Goal: Communication & Community: Answer question/provide support

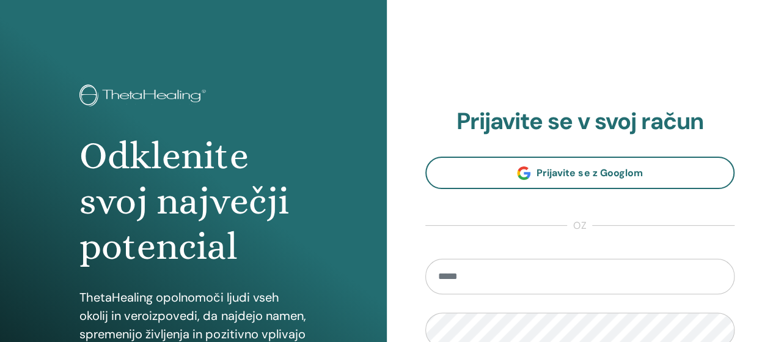
click at [473, 281] on input "email" at bounding box center [580, 276] width 310 height 35
type input "**********"
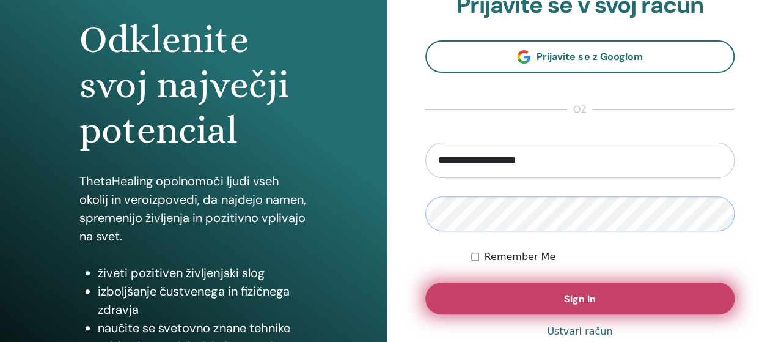
scroll to position [122, 0]
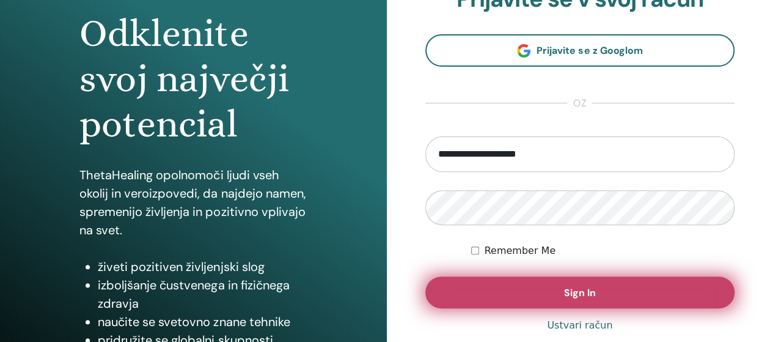
click at [578, 289] on span "Sign In" at bounding box center [580, 292] width 32 height 13
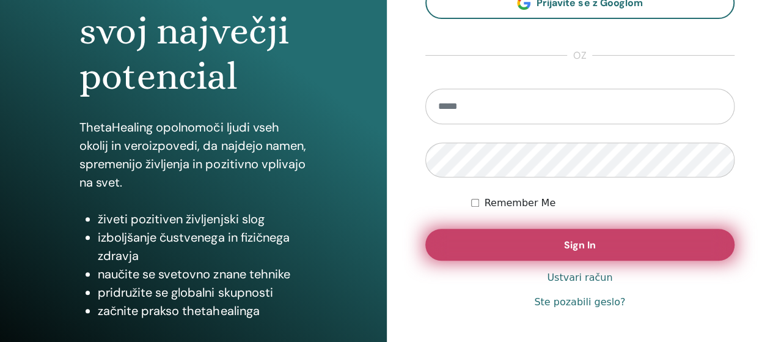
scroll to position [183, 0]
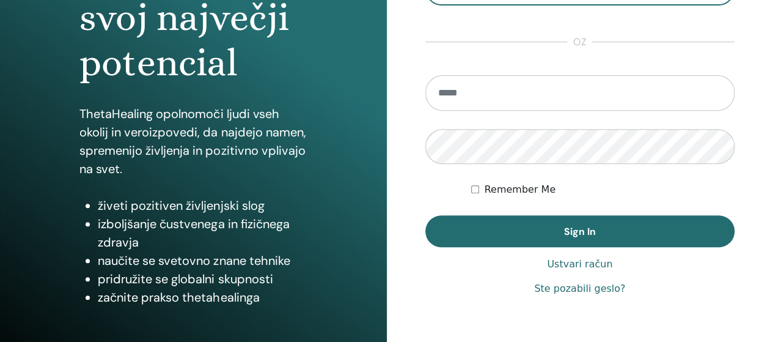
drag, startPoint x: 445, startPoint y: 90, endPoint x: 413, endPoint y: 95, distance: 32.8
click at [413, 98] on div "**********" at bounding box center [580, 110] width 387 height 587
click at [453, 87] on input "email" at bounding box center [580, 92] width 310 height 35
type input "**********"
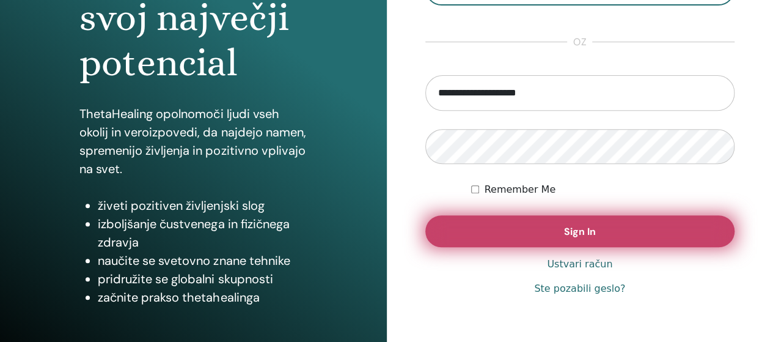
click at [586, 233] on span "Sign In" at bounding box center [580, 231] width 32 height 13
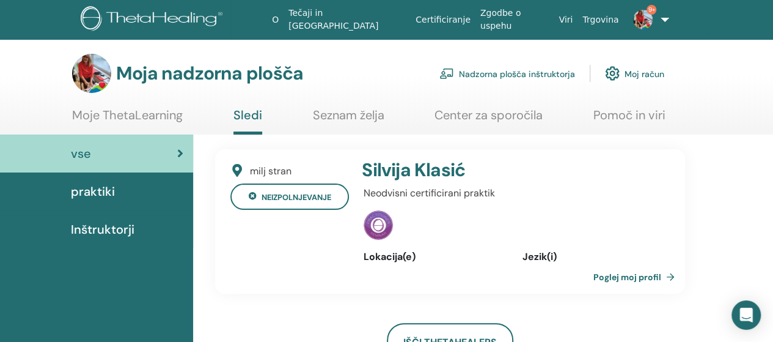
click at [495, 76] on font "Nadzorna plošča inštruktorja" at bounding box center [517, 73] width 116 height 11
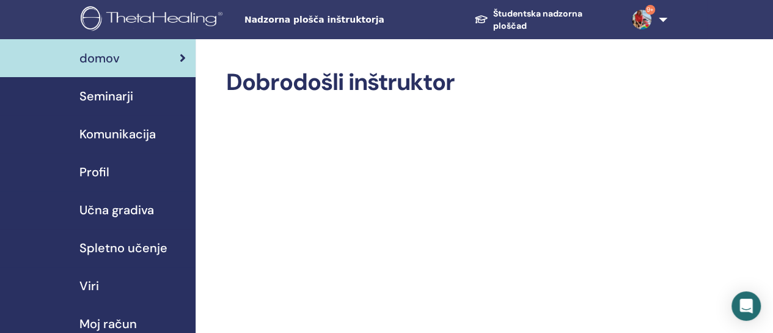
click at [109, 96] on font "Seminarji" at bounding box center [106, 96] width 54 height 16
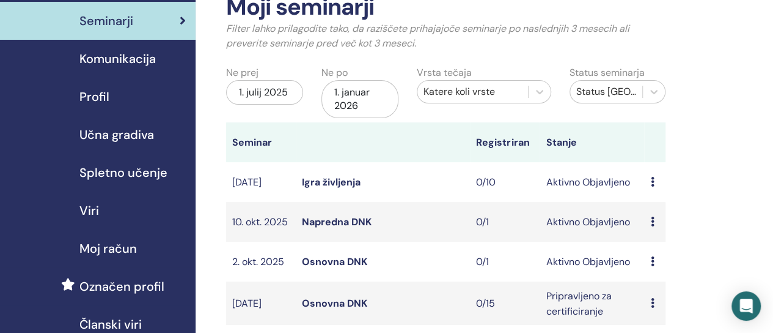
scroll to position [122, 0]
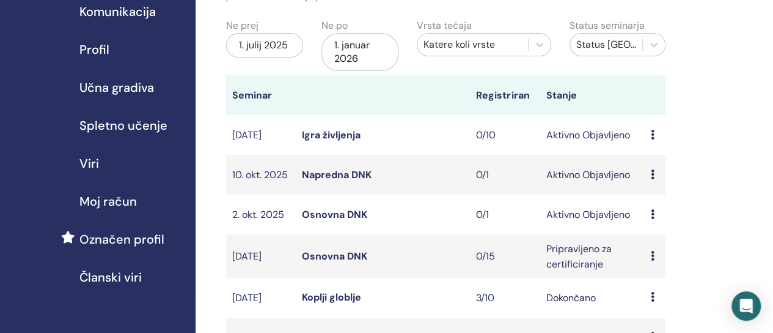
click at [323, 221] on font "Osnovna DNK" at bounding box center [334, 214] width 65 height 13
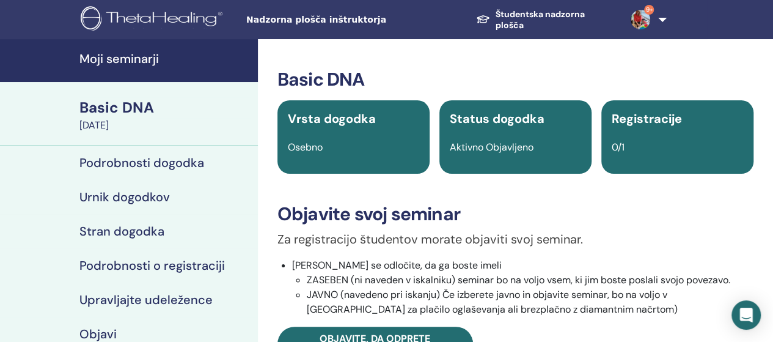
click at [137, 162] on h4 "Podrobnosti dogodka" at bounding box center [141, 162] width 125 height 15
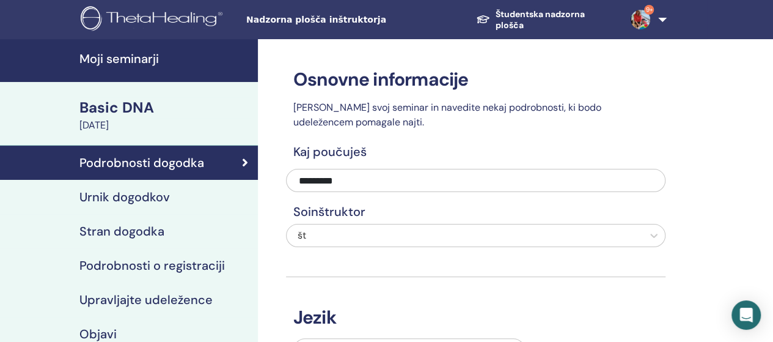
click at [138, 196] on h4 "Urnik dogodkov" at bounding box center [124, 196] width 90 height 15
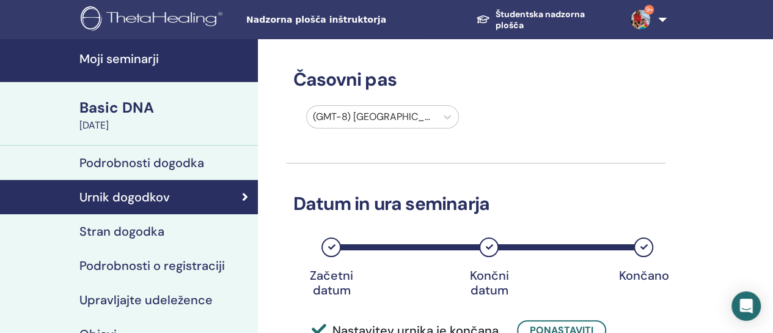
click at [147, 229] on h4 "Stran dogodka" at bounding box center [121, 231] width 85 height 15
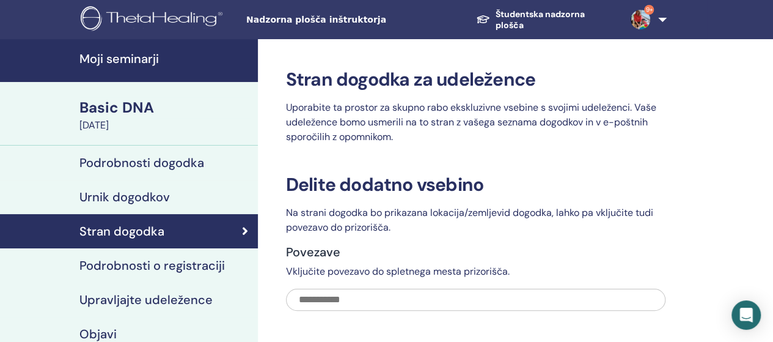
click at [672, 241] on div "Stran dogodka za udeležence Uporabite ta prostor za skupno rabo ekskluzivne vse…" at bounding box center [515, 295] width 515 height 513
click at [179, 265] on h4 "Podrobnosti o registraciji" at bounding box center [151, 265] width 145 height 15
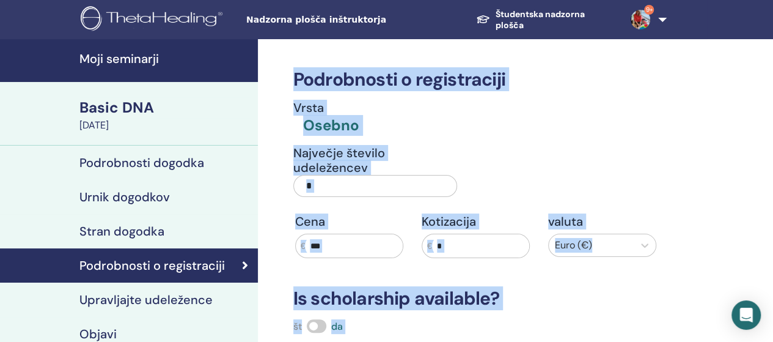
click at [326, 189] on input "*" at bounding box center [375, 186] width 164 height 22
click at [322, 187] on input "*" at bounding box center [375, 186] width 164 height 22
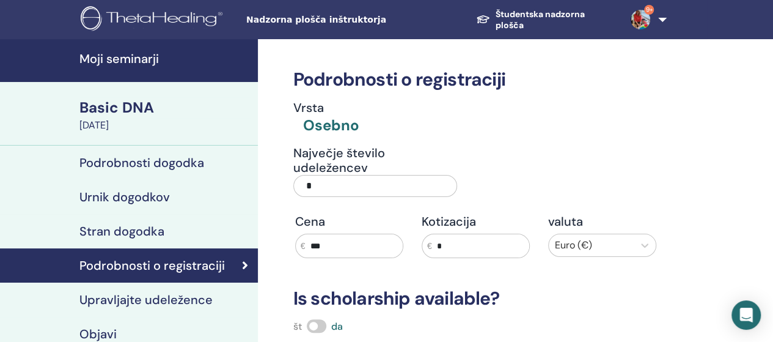
click at [322, 187] on input "*" at bounding box center [375, 186] width 164 height 22
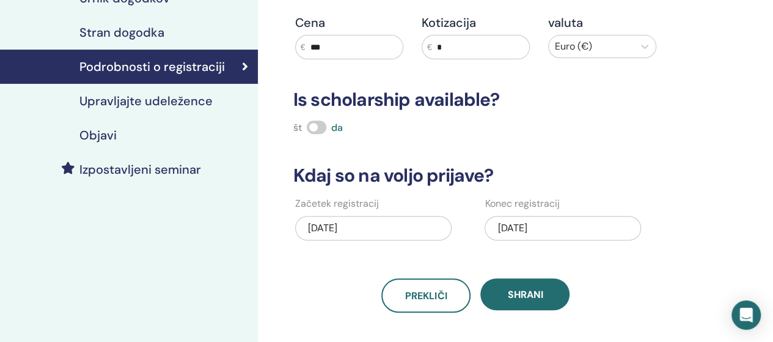
scroll to position [245, 0]
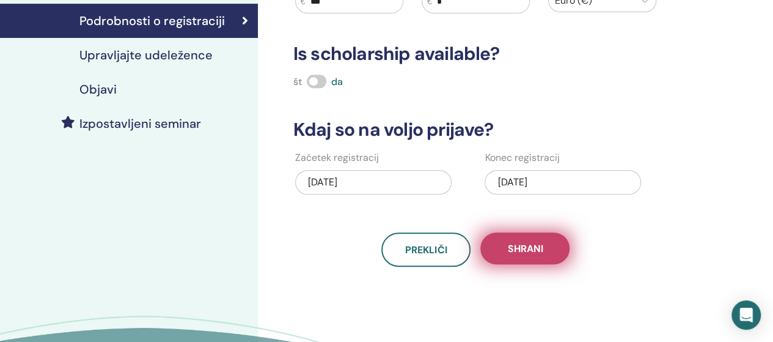
type input "**"
click at [539, 249] on span "Shrani" at bounding box center [524, 248] width 35 height 13
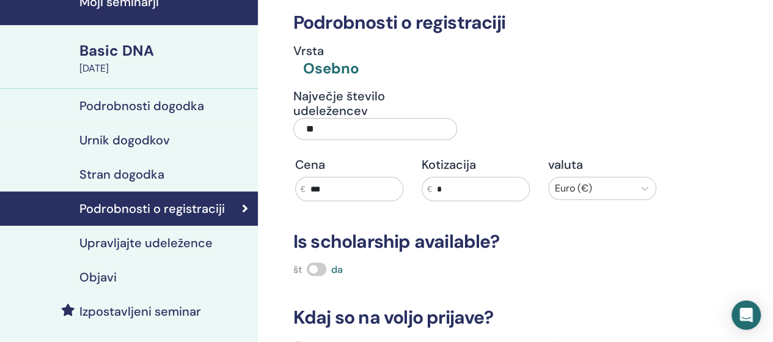
scroll to position [0, 0]
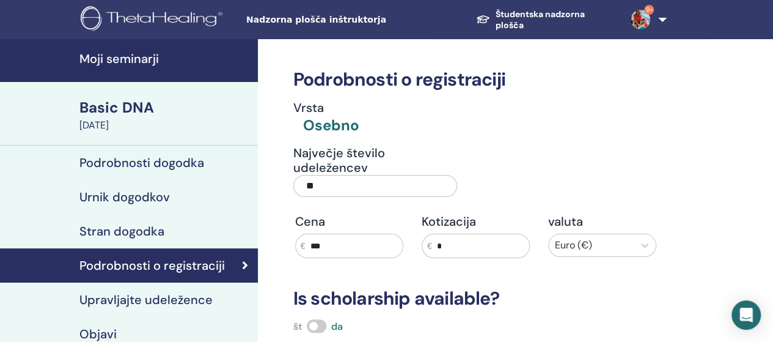
click at [156, 299] on h4 "Upravljajte udeležence" at bounding box center [145, 299] width 133 height 15
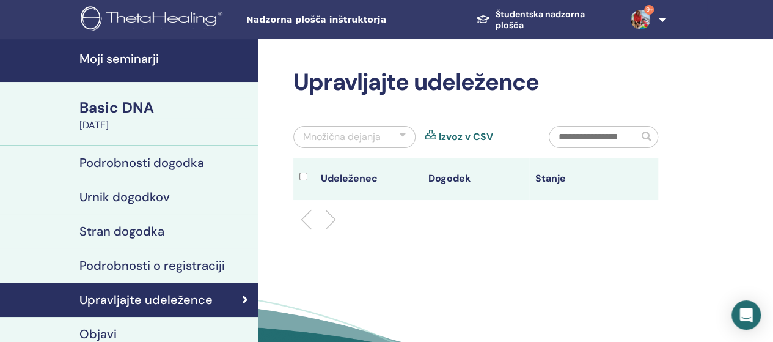
click at [152, 61] on h4 "Moji seminarji" at bounding box center [164, 58] width 171 height 15
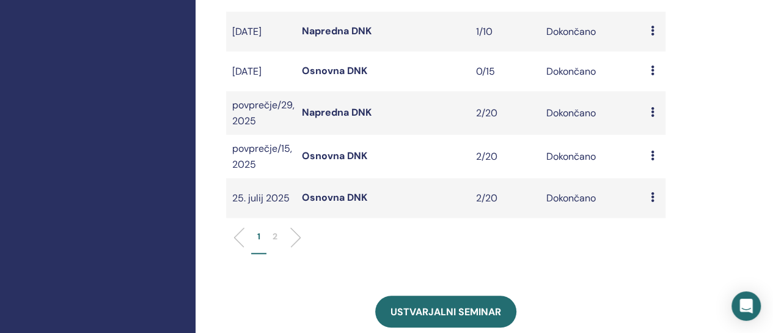
scroll to position [672, 0]
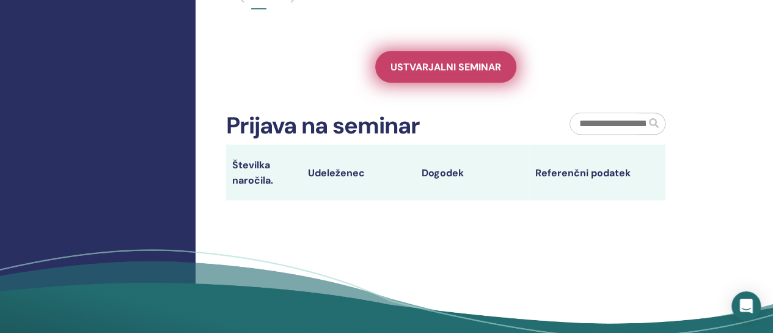
click at [454, 73] on font "Ustvarjalni seminar" at bounding box center [446, 67] width 111 height 13
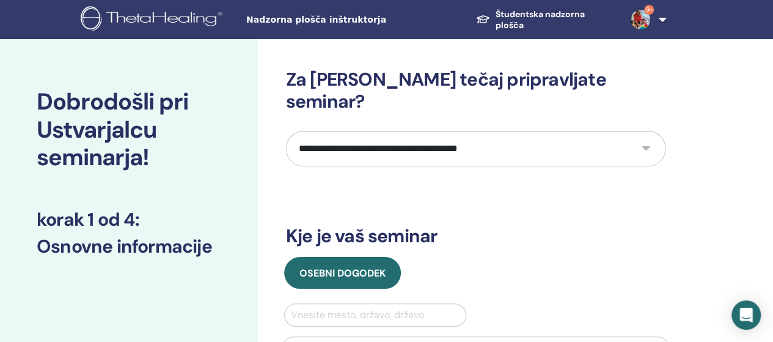
click at [643, 131] on select "**********" at bounding box center [476, 148] width 380 height 35
select select "**"
click at [286, 131] on select "**********" at bounding box center [476, 148] width 380 height 35
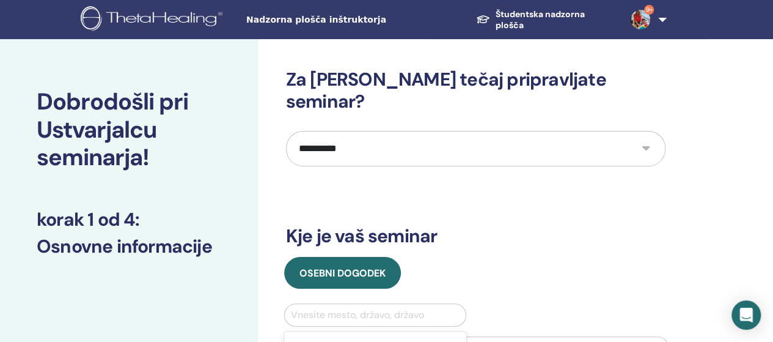
click at [323, 306] on div at bounding box center [375, 314] width 169 height 17
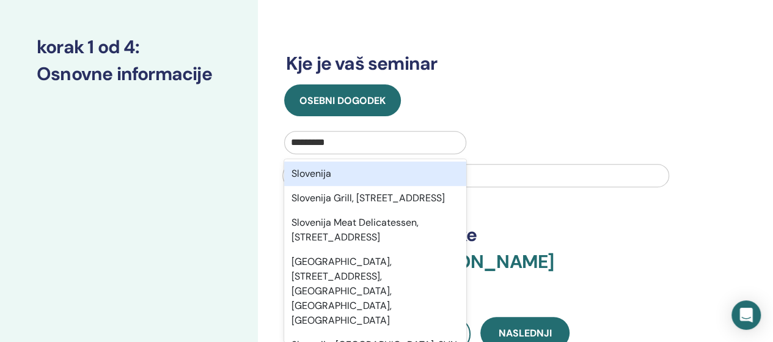
scroll to position [183, 0]
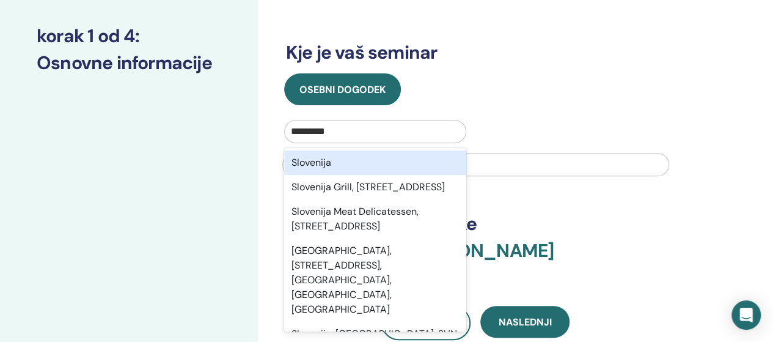
type input "*********"
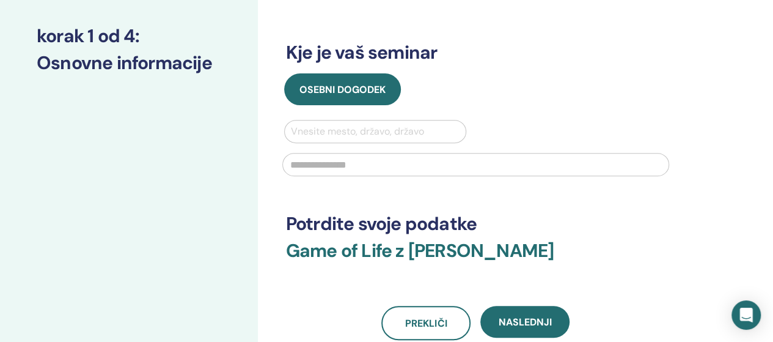
click at [489, 153] on input "text" at bounding box center [475, 164] width 387 height 23
type input "**********"
click at [320, 123] on div at bounding box center [375, 131] width 169 height 17
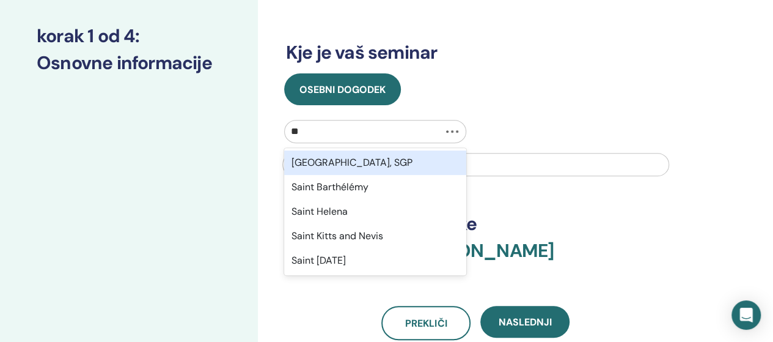
type input "***"
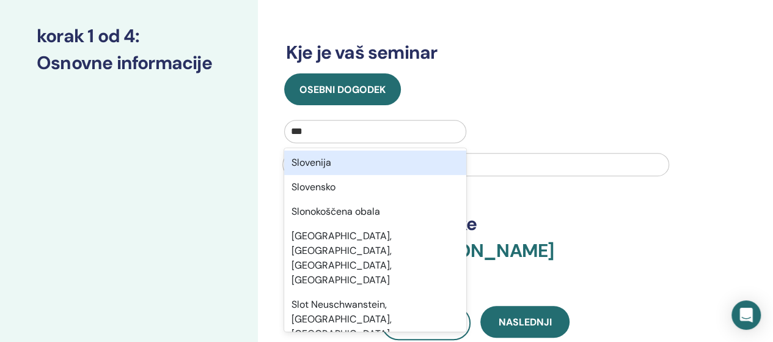
click at [330, 150] on div "Slovenija" at bounding box center [375, 162] width 183 height 24
click at [330, 153] on input "**********" at bounding box center [475, 164] width 387 height 23
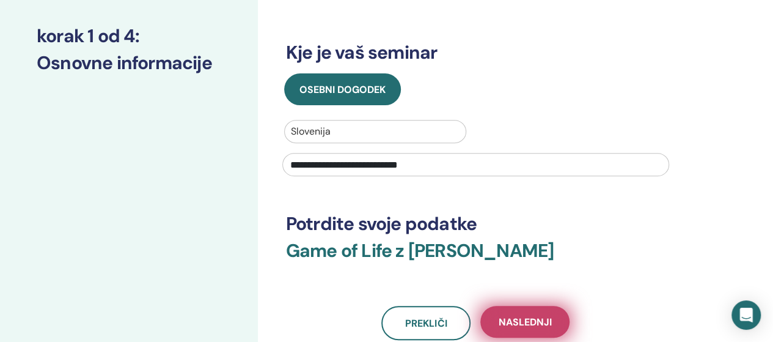
click at [533, 306] on button "Naslednji" at bounding box center [524, 322] width 89 height 32
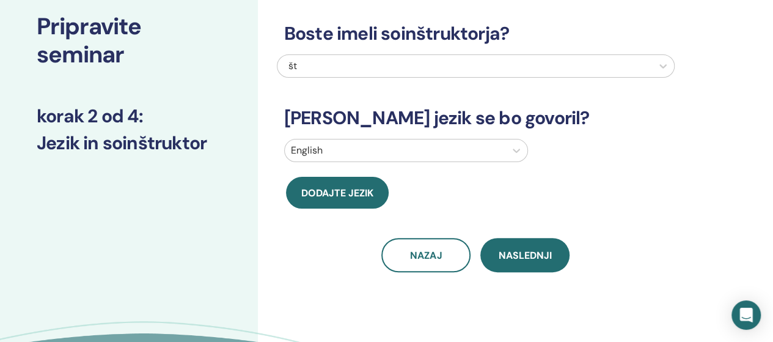
scroll to position [0, 0]
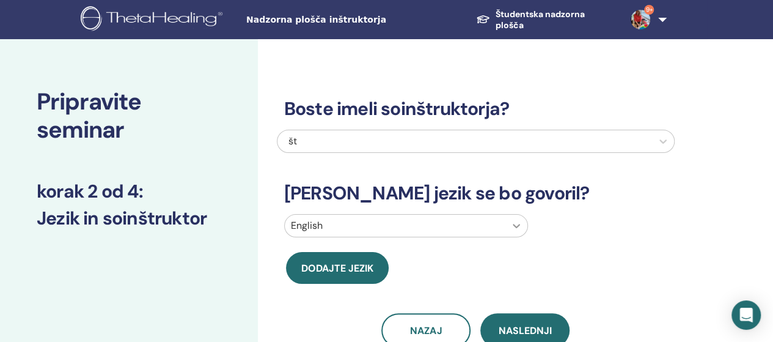
click at [515, 229] on icon at bounding box center [516, 225] width 12 height 12
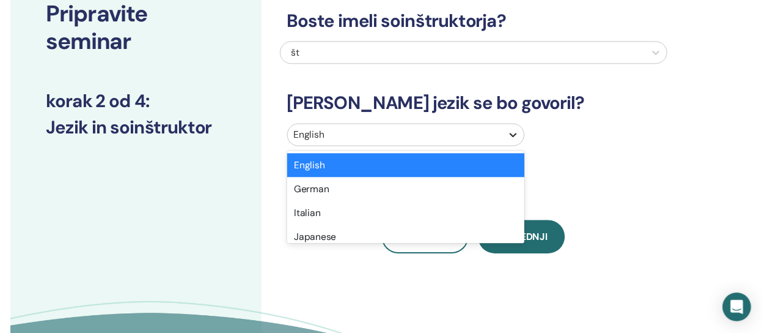
scroll to position [89, 0]
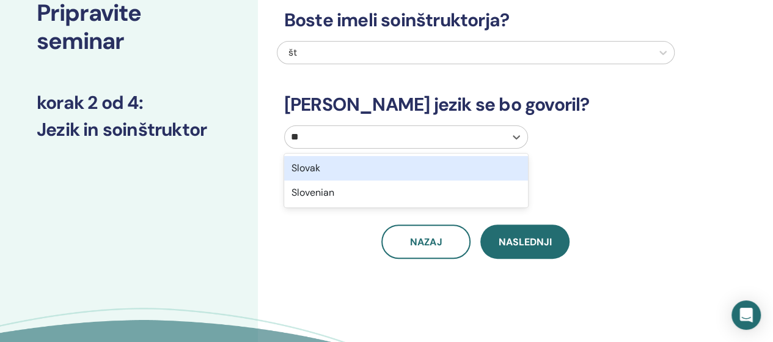
type input "***"
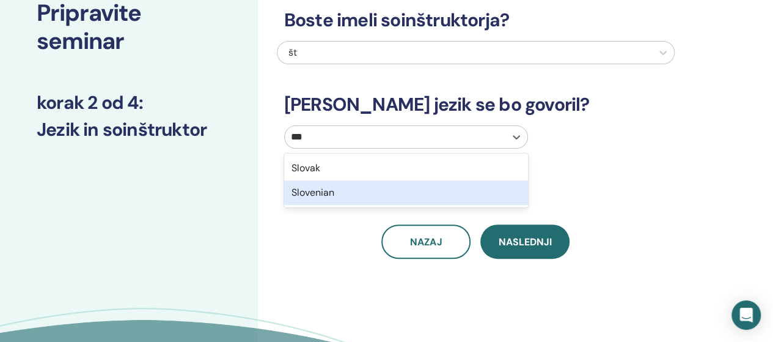
click at [345, 196] on div "Slovenian" at bounding box center [406, 192] width 244 height 24
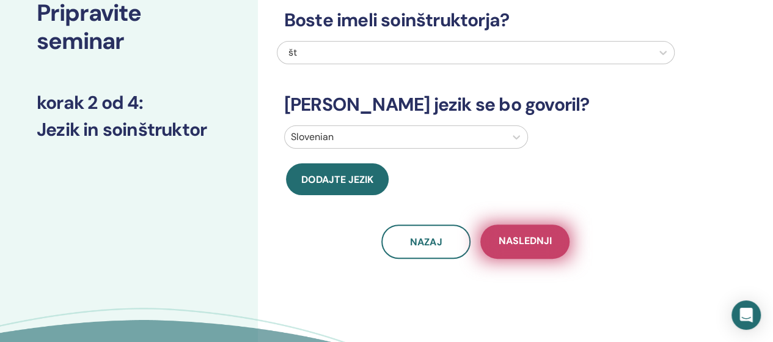
click at [552, 245] on button "Naslednji" at bounding box center [524, 241] width 89 height 34
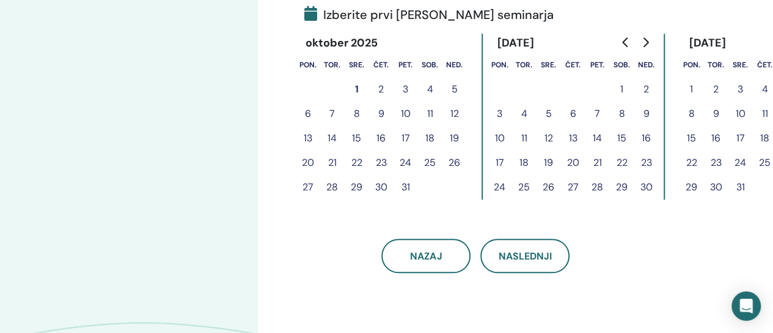
scroll to position [272, 0]
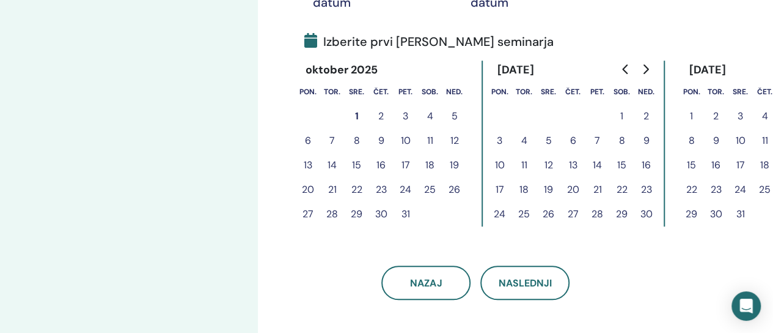
click at [381, 117] on button "2" at bounding box center [381, 116] width 24 height 24
click at [378, 113] on button "2" at bounding box center [381, 116] width 24 height 24
click at [381, 114] on button "2" at bounding box center [381, 116] width 24 height 24
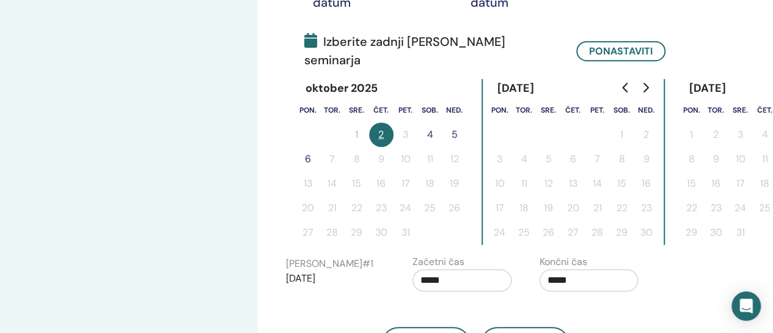
click at [434, 122] on button "4" at bounding box center [430, 134] width 24 height 24
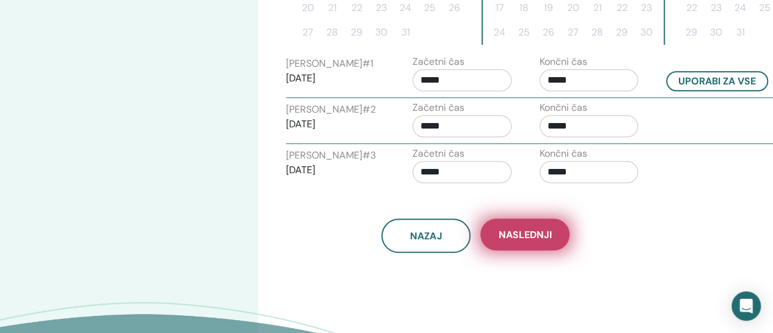
click at [538, 229] on span "Naslednji" at bounding box center [525, 234] width 53 height 13
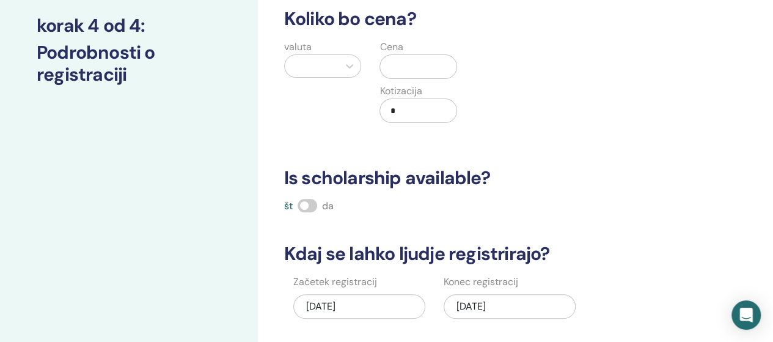
scroll to position [150, 0]
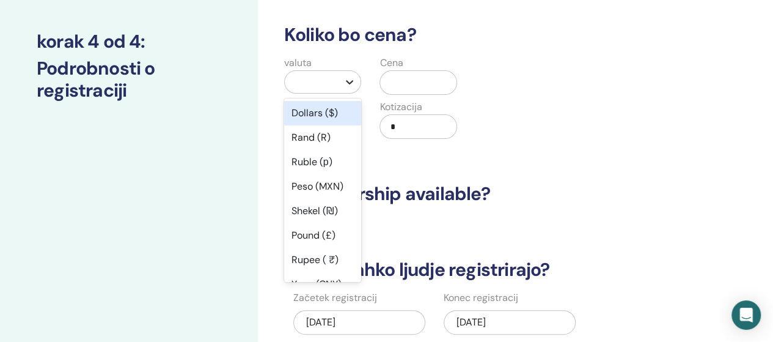
click at [349, 79] on icon at bounding box center [350, 82] width 12 height 12
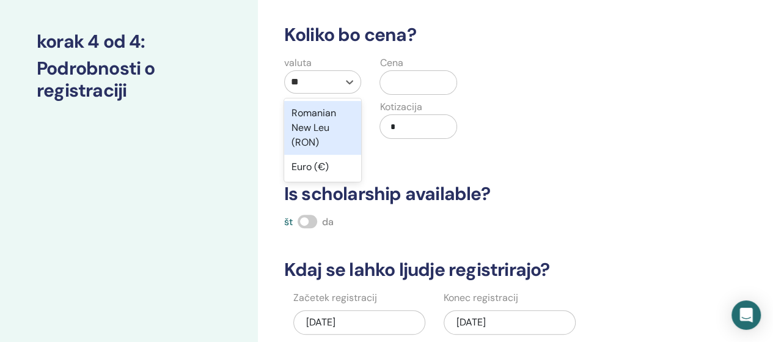
type input "***"
click at [314, 114] on div "Euro (€)" at bounding box center [323, 113] width 78 height 24
click at [314, 114] on div "valuta option Euro (€) focused, 35 of 50. 1 result available for search term eu…" at bounding box center [323, 105] width 96 height 98
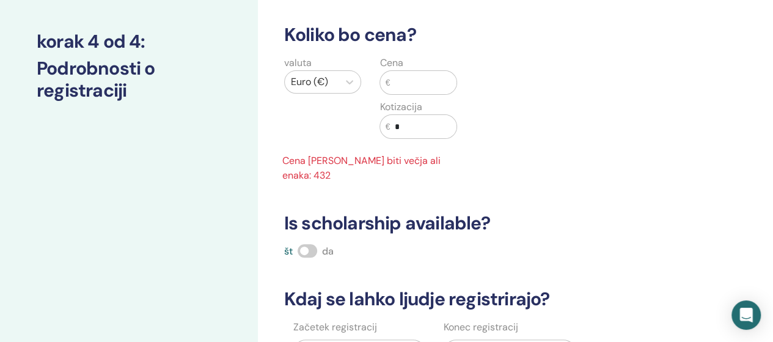
click at [402, 77] on input "text" at bounding box center [423, 82] width 67 height 23
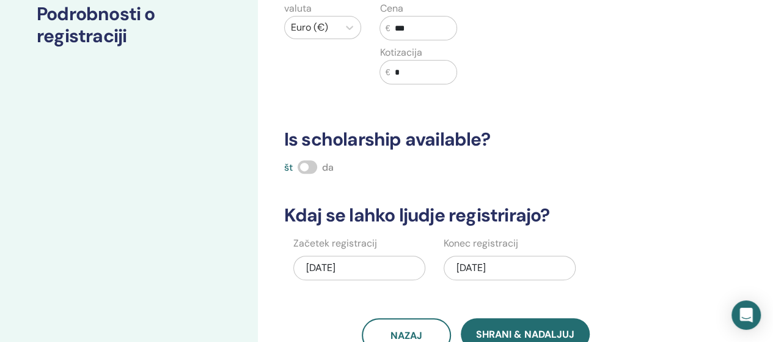
scroll to position [272, 0]
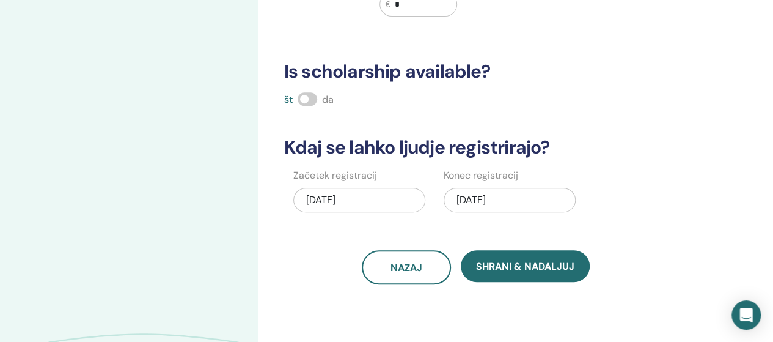
type input "***"
click at [305, 97] on span at bounding box center [308, 98] width 20 height 13
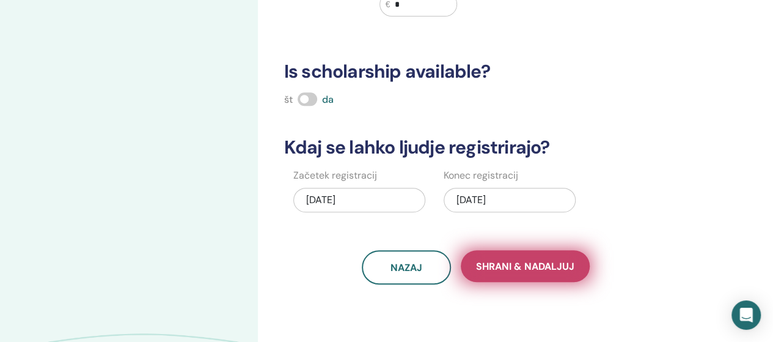
click at [524, 263] on span "Shrani & Nadaljuj" at bounding box center [525, 266] width 98 height 13
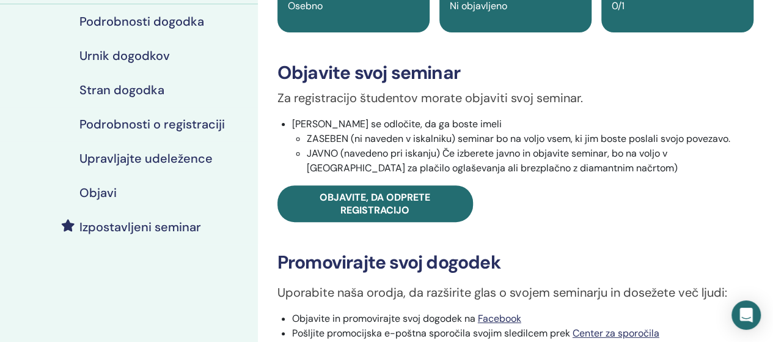
scroll to position [122, 0]
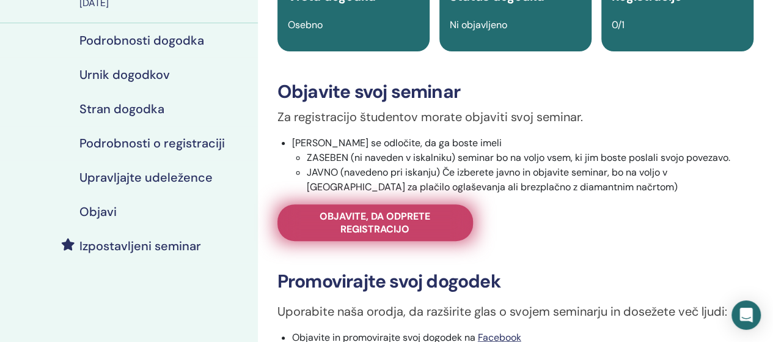
click at [398, 223] on span "Objavite, da odprete registracijo" at bounding box center [375, 223] width 165 height 26
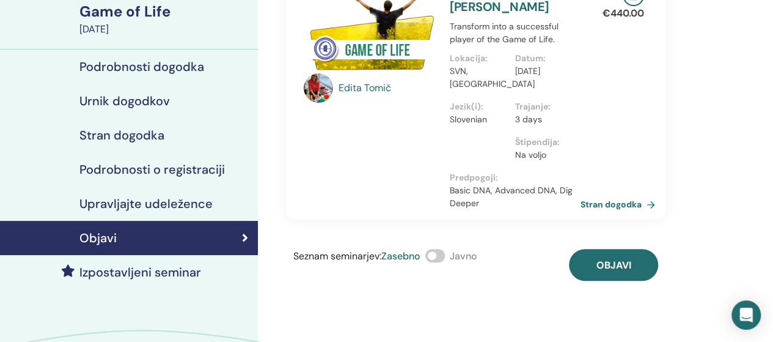
scroll to position [245, 0]
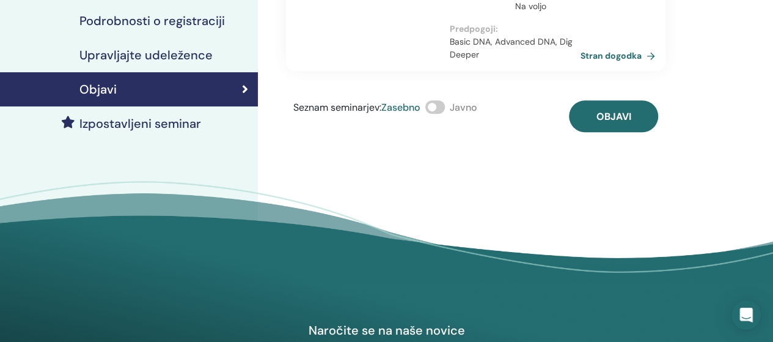
click at [436, 108] on span at bounding box center [435, 106] width 20 height 13
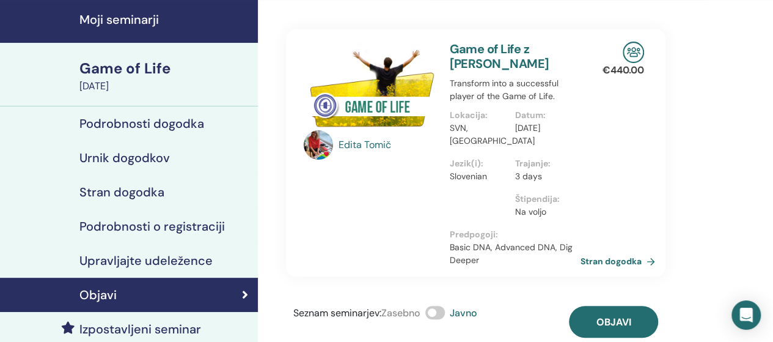
scroll to position [0, 0]
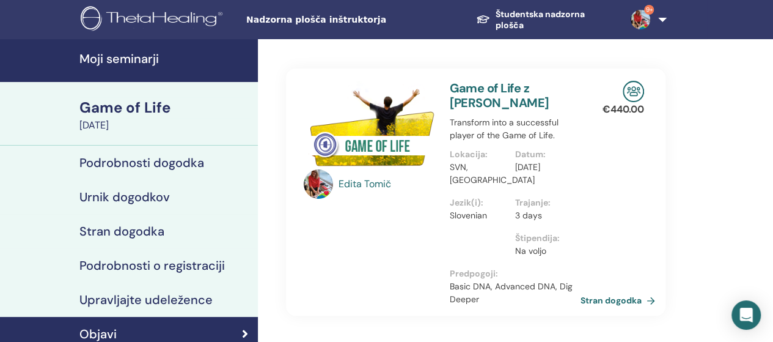
click at [153, 162] on h4 "Podrobnosti dogodka" at bounding box center [141, 162] width 125 height 15
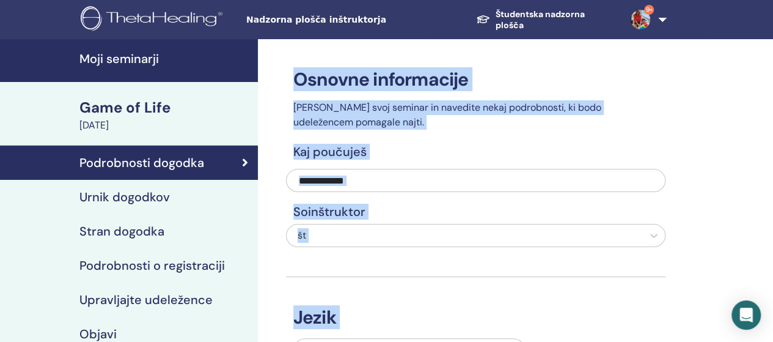
click at [131, 265] on h4 "Podrobnosti o registraciji" at bounding box center [151, 265] width 145 height 15
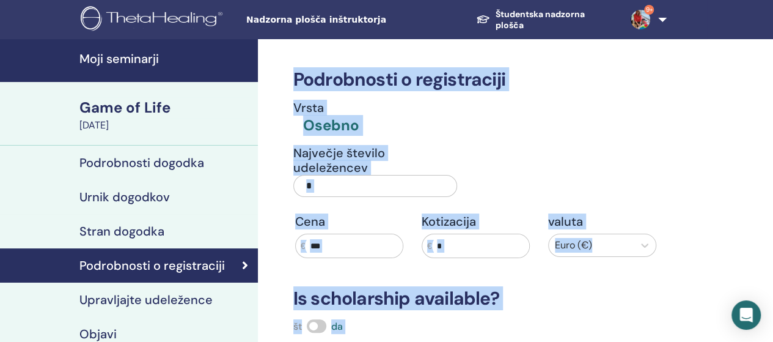
click at [318, 178] on input "*" at bounding box center [375, 186] width 164 height 22
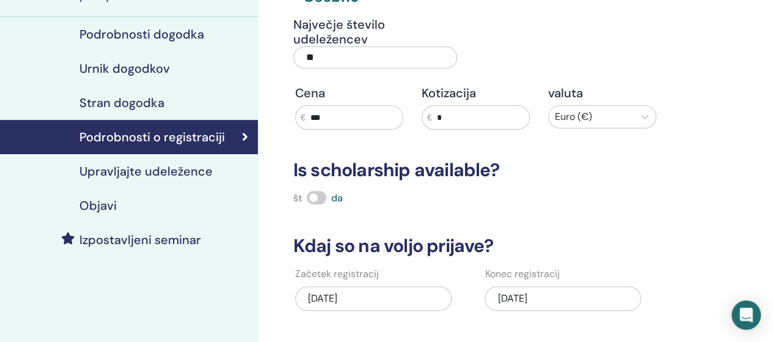
scroll to position [245, 0]
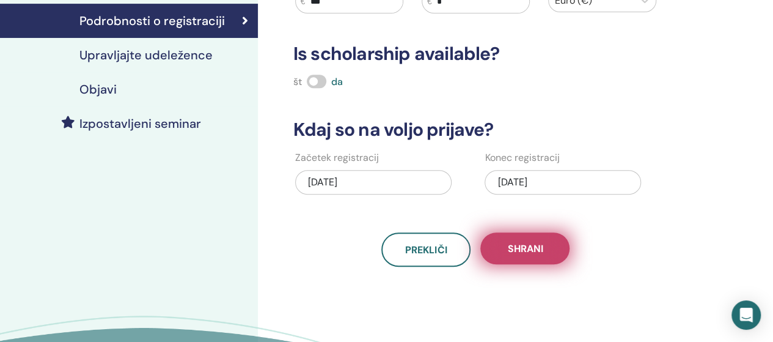
type input "**"
click at [548, 246] on button "Shrani" at bounding box center [524, 248] width 89 height 32
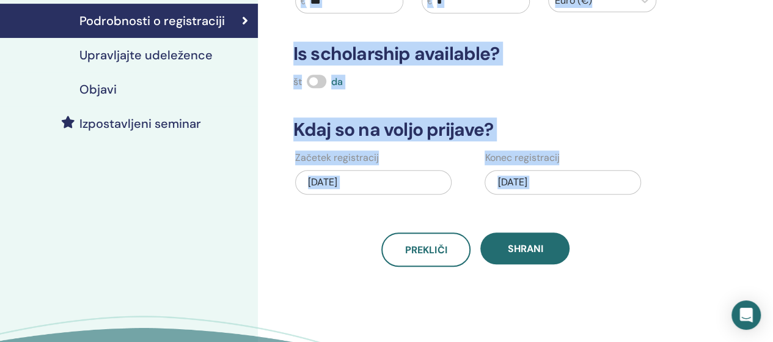
click at [101, 89] on h4 "Objavi" at bounding box center [97, 89] width 37 height 15
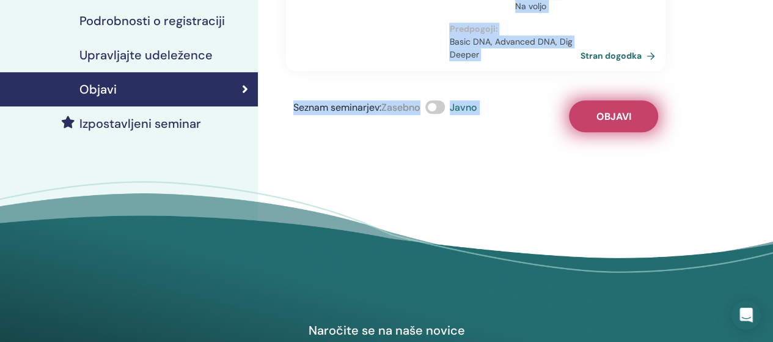
click at [629, 123] on button "Objavi" at bounding box center [613, 116] width 89 height 32
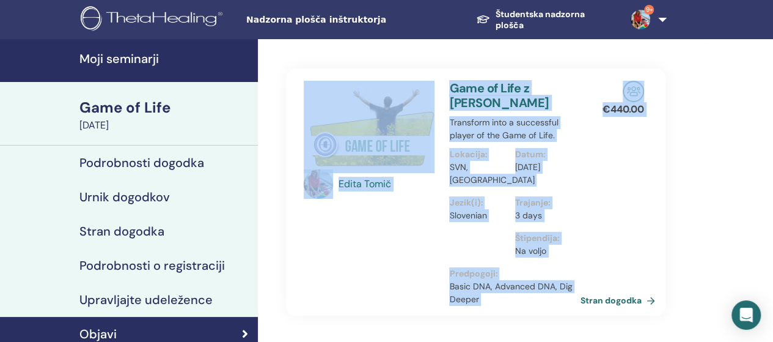
click at [647, 19] on img at bounding box center [641, 20] width 20 height 20
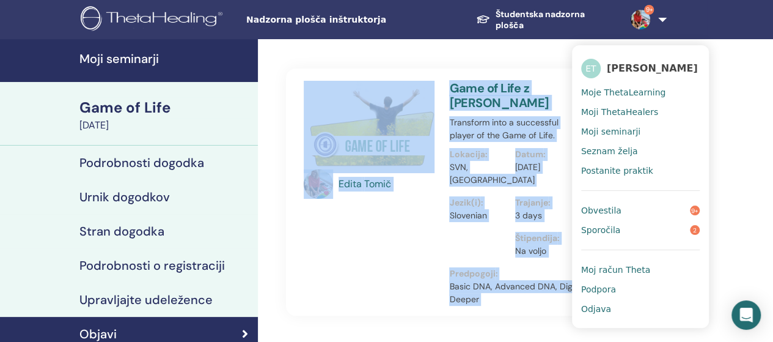
click at [597, 212] on span "Obvestila" at bounding box center [601, 210] width 40 height 11
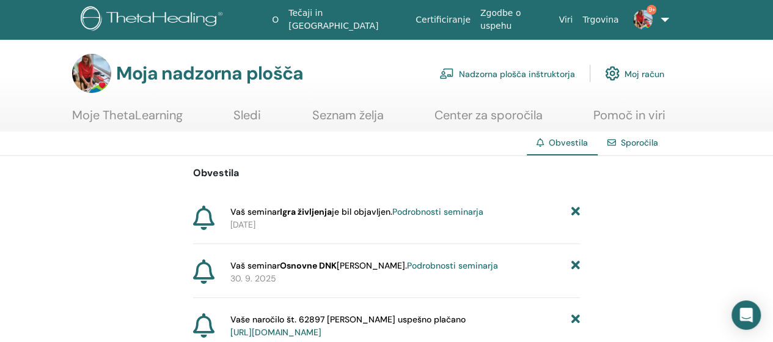
click at [518, 73] on font "Nadzorna plošča inštruktorja" at bounding box center [517, 73] width 116 height 11
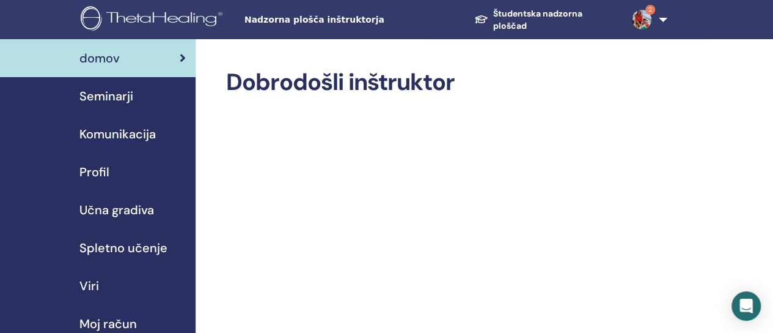
click at [94, 97] on font "Seminarji" at bounding box center [106, 96] width 54 height 16
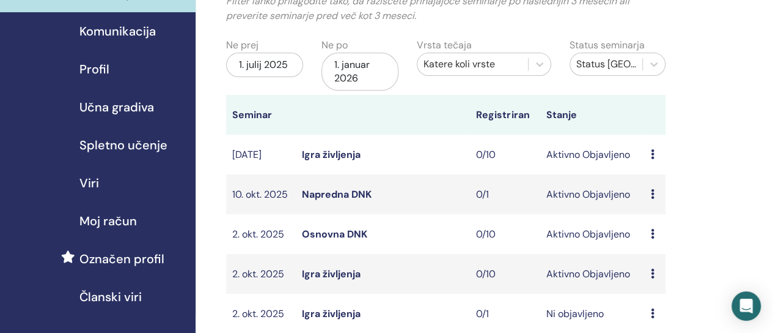
scroll to position [122, 0]
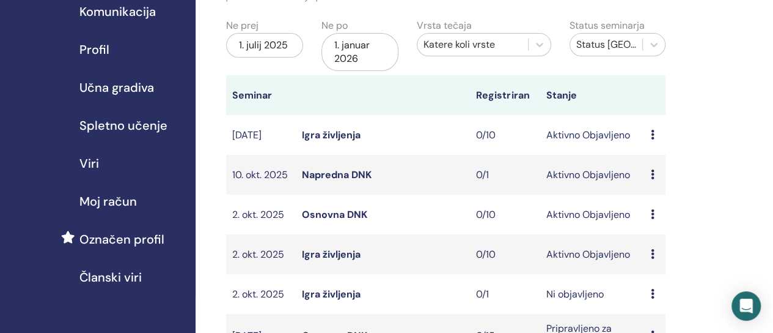
click at [337, 260] on font "Igra življenja" at bounding box center [331, 254] width 59 height 13
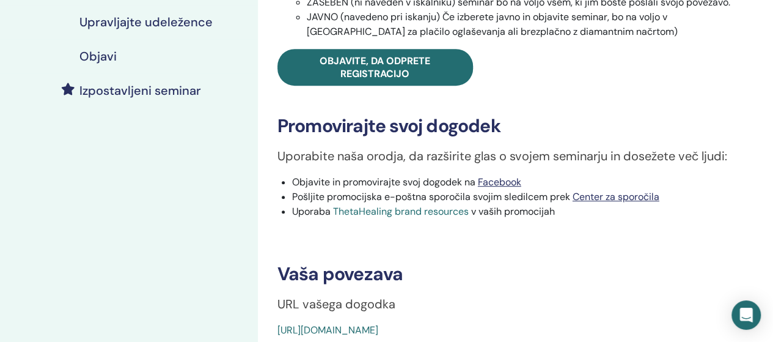
scroll to position [306, 0]
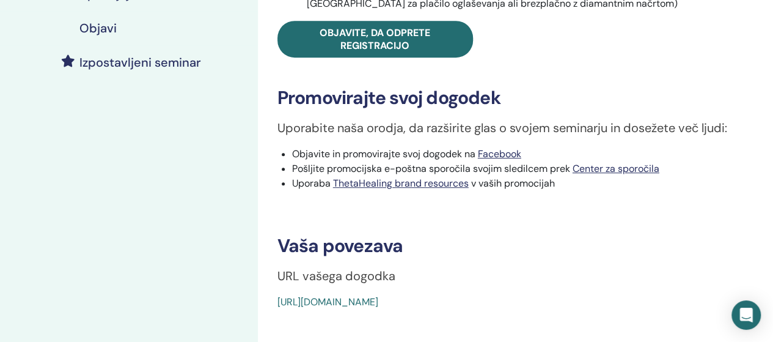
drag, startPoint x: 571, startPoint y: 296, endPoint x: 273, endPoint y: 301, distance: 298.3
click at [273, 301] on div "Game of Life Vrsta dogodka Osebno Status dogodka Aktivno Objavljeno Registracij…" at bounding box center [515, 36] width 501 height 546
drag, startPoint x: 552, startPoint y: 298, endPoint x: 271, endPoint y: 300, distance: 280.6
click at [274, 303] on div "Game of Life Vrsta dogodka Osebno Status dogodka Aktivno Objavljeno Registracij…" at bounding box center [515, 36] width 501 height 546
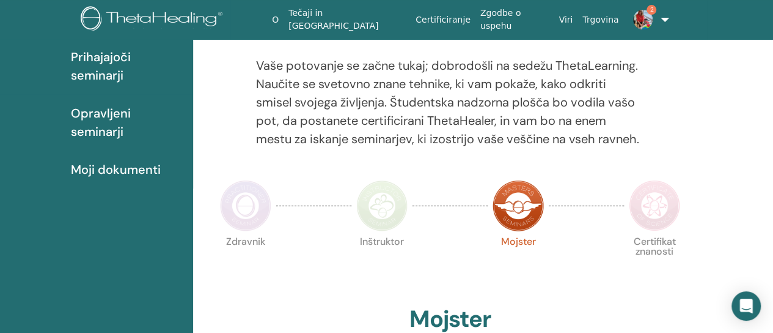
scroll to position [154, 0]
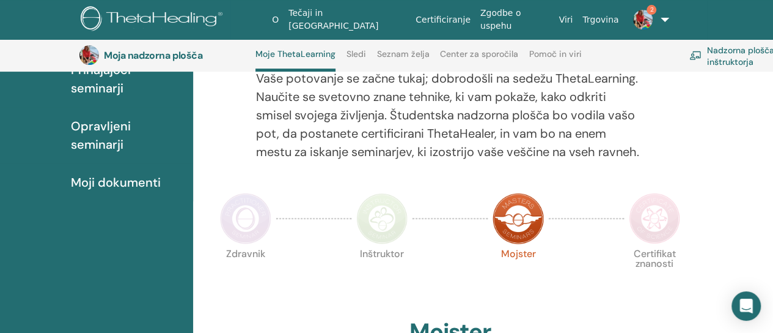
click at [106, 141] on font "Opravljeni seminarji" at bounding box center [101, 135] width 60 height 34
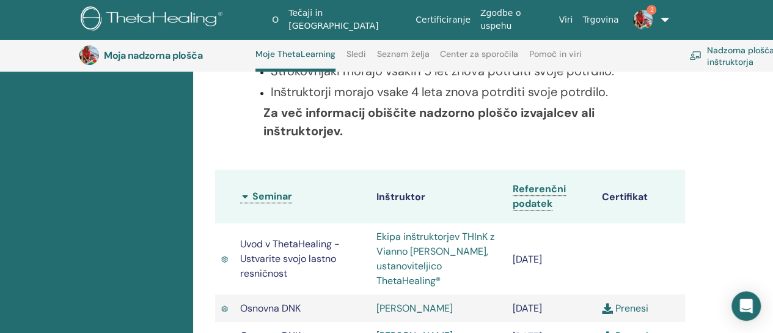
scroll to position [215, 0]
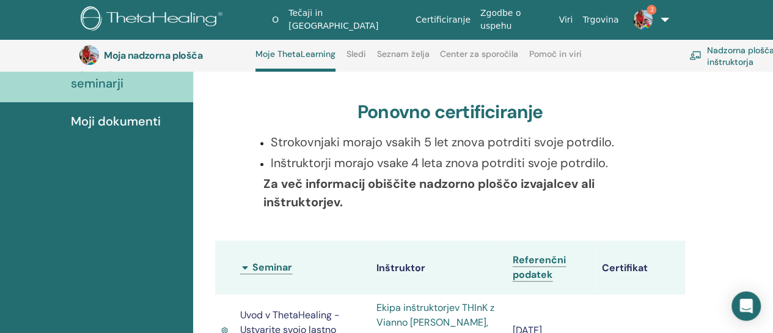
click at [134, 121] on font "Moji dokumenti" at bounding box center [116, 121] width 90 height 16
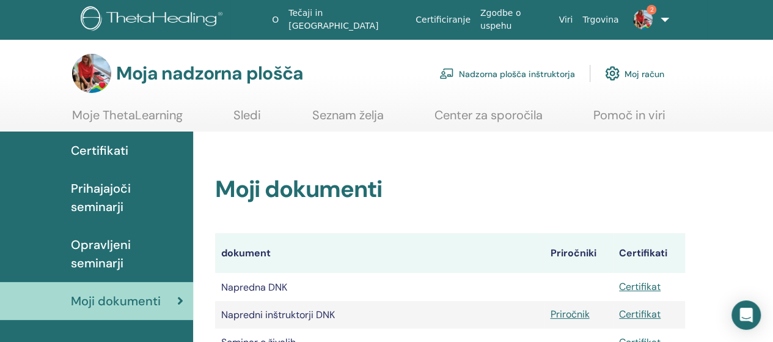
click at [646, 21] on img at bounding box center [643, 20] width 20 height 20
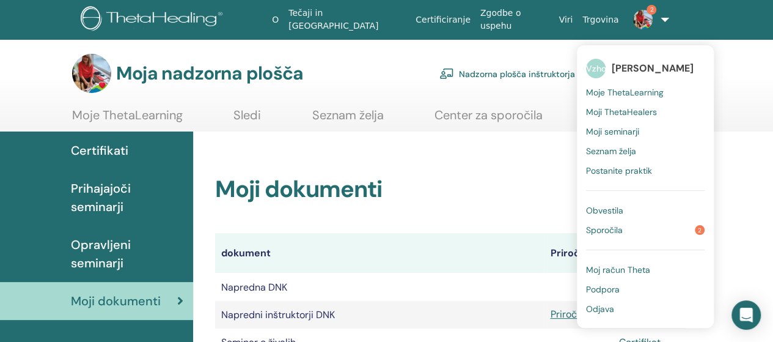
click at [609, 228] on font "Sporočila" at bounding box center [604, 229] width 37 height 11
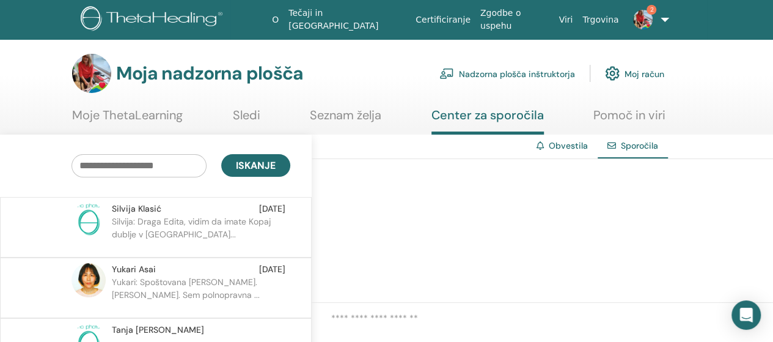
click at [138, 207] on font "Klasić" at bounding box center [149, 208] width 23 height 11
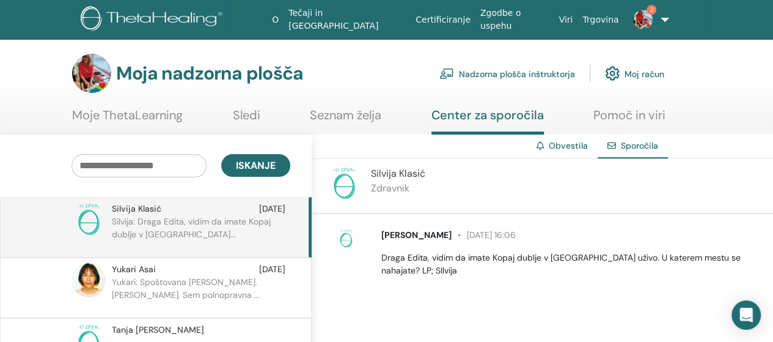
scroll to position [61, 0]
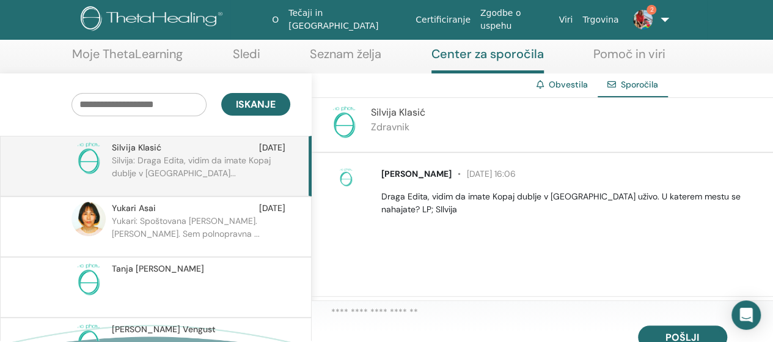
click at [422, 218] on div "[PERSON_NAME] [DATE] 16:06 Draga Edita, vidim da imate Kopaj dublje v [GEOGRAPH…" at bounding box center [552, 192] width 442 height 58
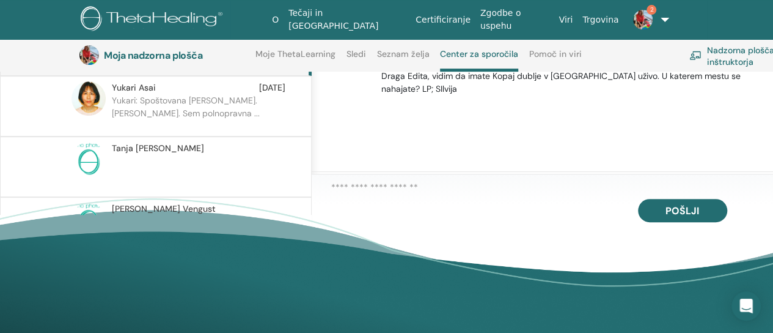
scroll to position [215, 0]
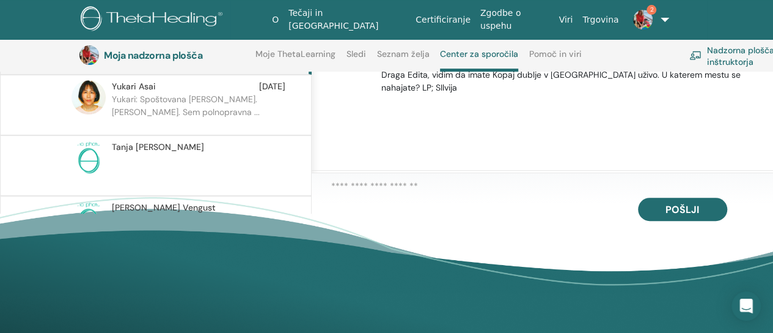
click at [353, 194] on textarea at bounding box center [552, 187] width 442 height 16
click at [416, 186] on textarea at bounding box center [552, 187] width 442 height 16
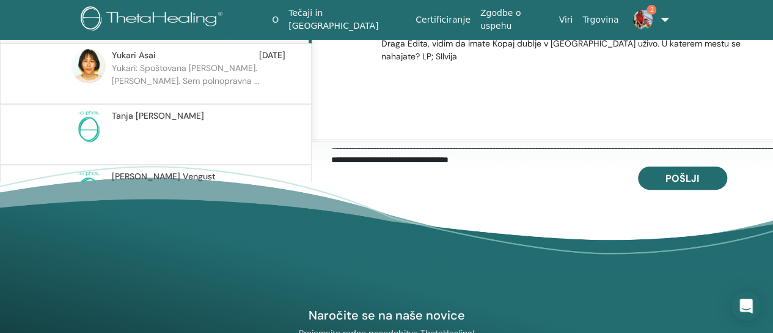
scroll to position [276, 0]
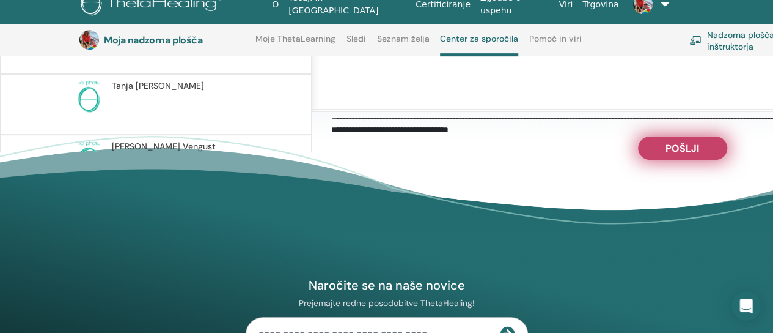
type textarea "**********"
click at [696, 154] on font "Pošlji" at bounding box center [683, 148] width 34 height 13
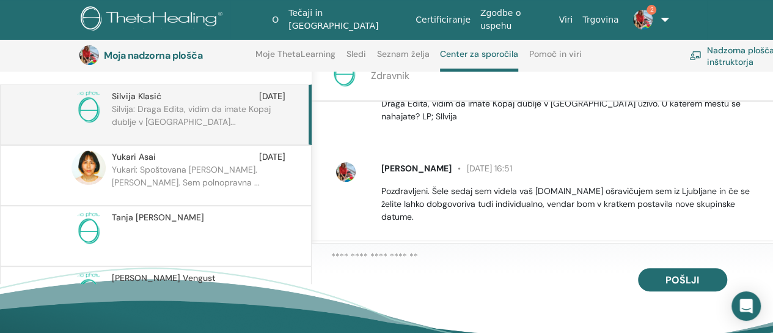
scroll to position [93, 0]
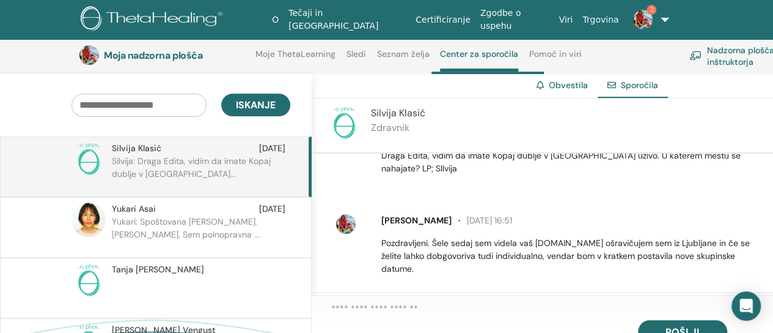
click at [340, 309] on textarea at bounding box center [552, 309] width 442 height 17
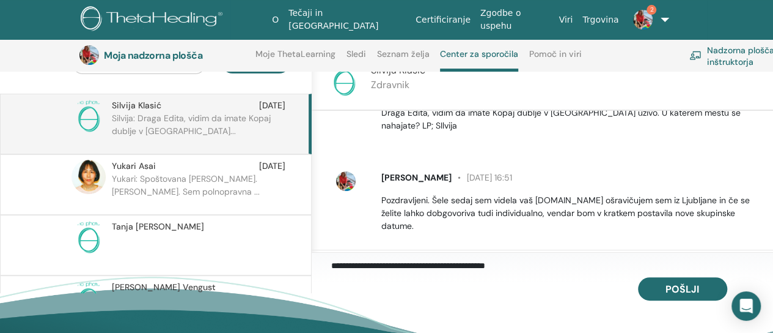
scroll to position [154, 0]
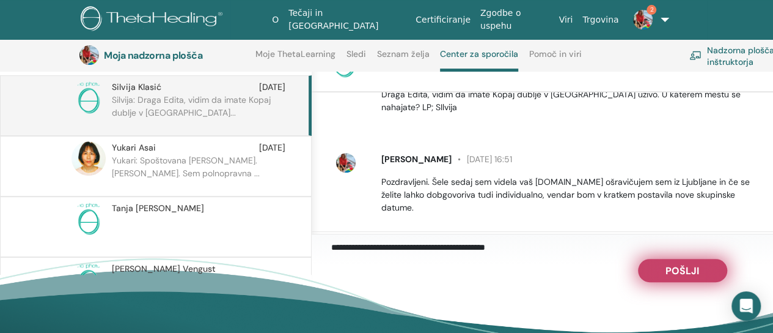
type textarea "**********"
click at [704, 271] on button "Pošlji" at bounding box center [682, 270] width 89 height 23
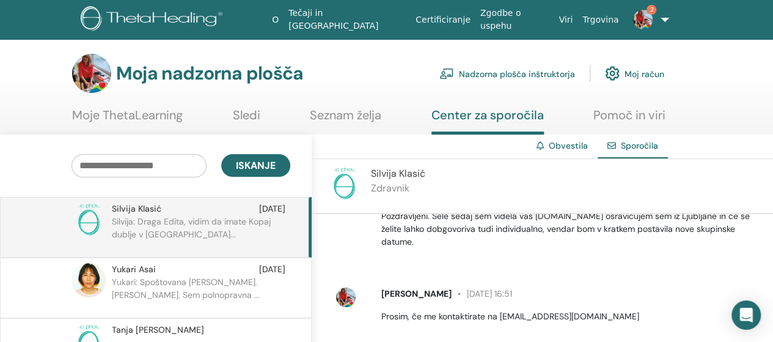
scroll to position [116, 0]
